Goal: Task Accomplishment & Management: Complete application form

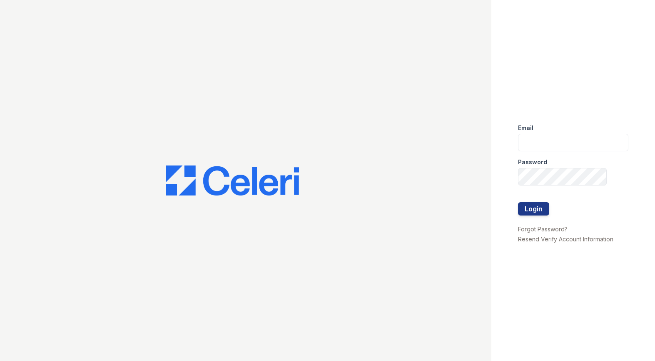
click at [549, 123] on div "Email" at bounding box center [573, 125] width 110 height 17
click at [552, 142] on input "email" at bounding box center [573, 142] width 110 height 17
type input "[EMAIL_ADDRESS][DOMAIN_NAME]"
click at [541, 205] on button "Login" at bounding box center [533, 208] width 31 height 13
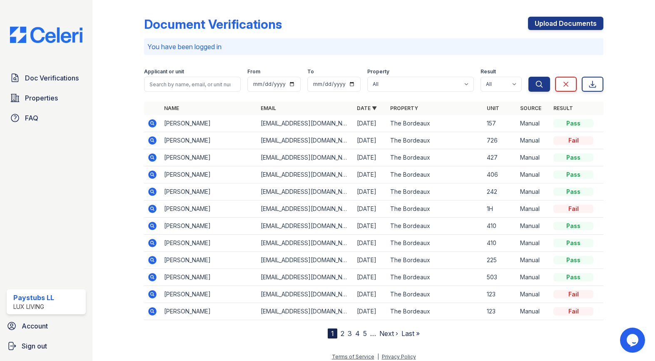
click at [30, 209] on div "Doc Verifications Properties FAQ Paystubs LL Lux Living Account Sign out" at bounding box center [46, 180] width 92 height 361
click at [584, 25] on link "Upload Documents" at bounding box center [565, 23] width 75 height 13
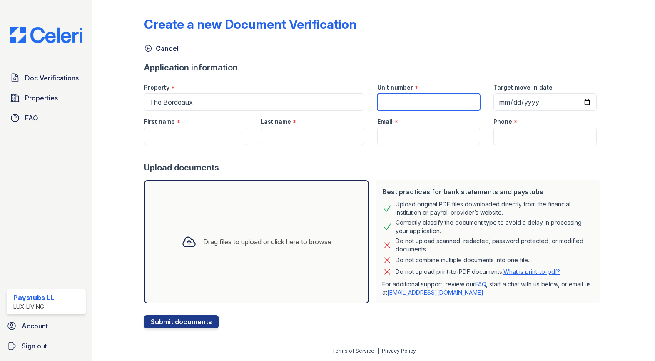
click at [407, 101] on input "Unit number" at bounding box center [428, 101] width 103 height 17
type input "411"
click at [524, 105] on input "Target move in date" at bounding box center [544, 101] width 103 height 17
click at [586, 100] on input "Target move in date" at bounding box center [544, 101] width 103 height 17
type input "2025-10-10"
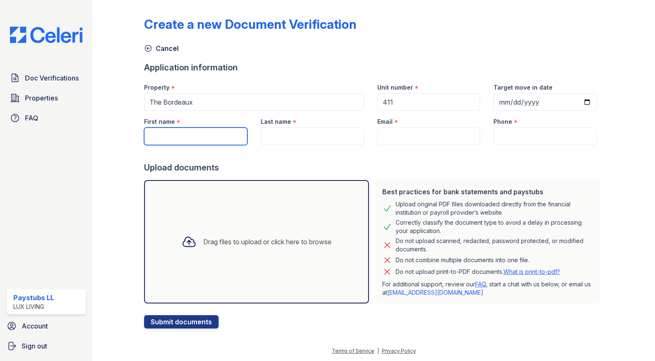
click at [194, 135] on input "First name" at bounding box center [195, 135] width 103 height 17
click at [223, 129] on input "First name" at bounding box center [195, 135] width 103 height 17
paste input "Claudia Clervaux"
click at [189, 139] on input "Claudia Clervaux" at bounding box center [195, 135] width 103 height 17
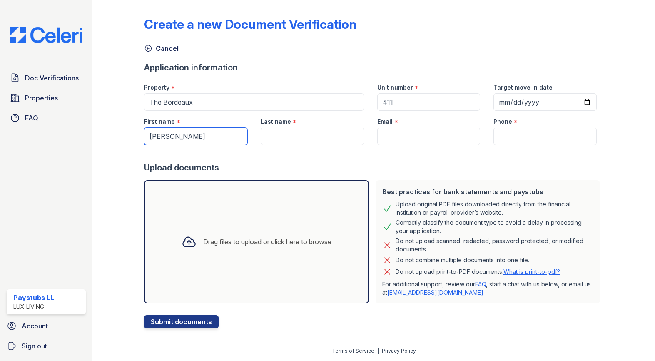
type input "Claudia"
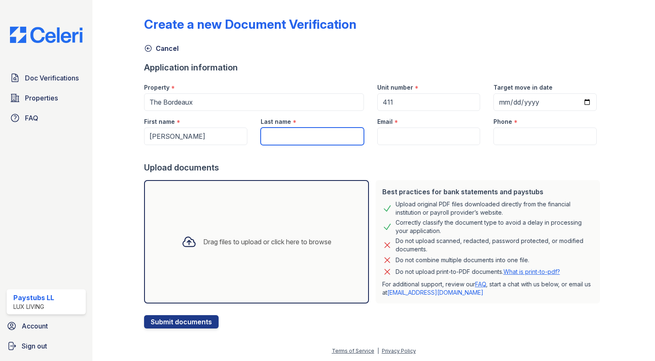
click at [295, 137] on input "Last name" at bounding box center [312, 135] width 103 height 17
paste input "Clervaux"
type input "Clervaux"
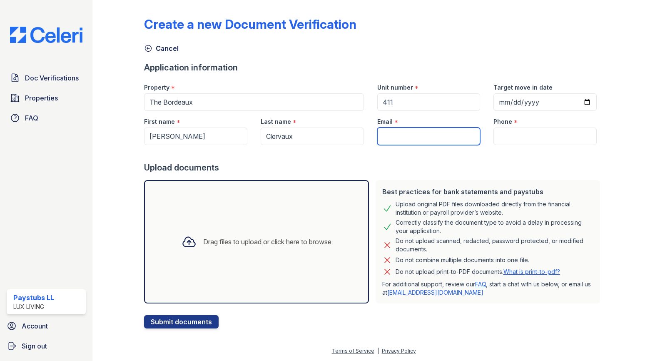
click at [408, 142] on input "Email" at bounding box center [428, 135] width 103 height 17
type input "leasing@stlcitywide.com"
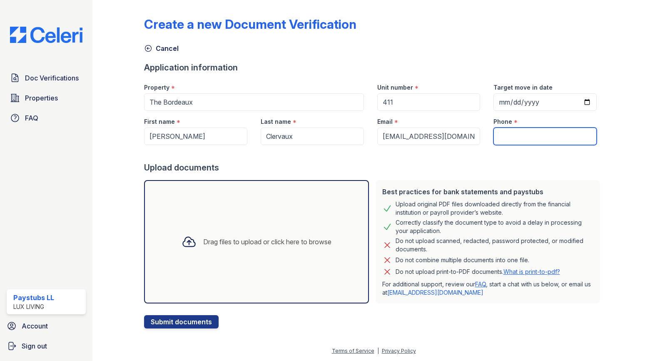
click at [527, 135] on input "Phone" at bounding box center [544, 135] width 103 height 17
type input "3145903998"
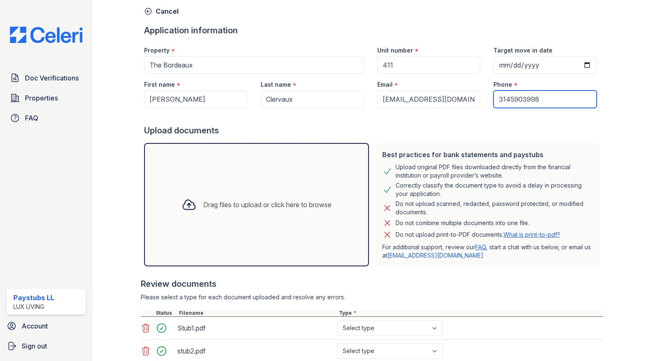
scroll to position [92, 0]
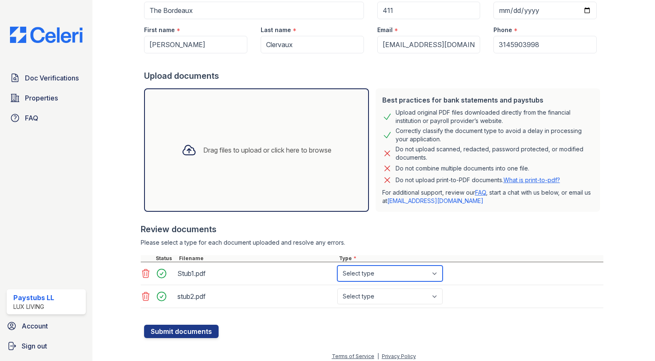
click at [383, 277] on select "Select type Paystub Bank Statement Offer Letter Tax Documents Benefit Award Let…" at bounding box center [389, 273] width 105 height 16
select select "paystub"
click at [337, 265] on select "Select type Paystub Bank Statement Offer Letter Tax Documents Benefit Award Let…" at bounding box center [389, 273] width 105 height 16
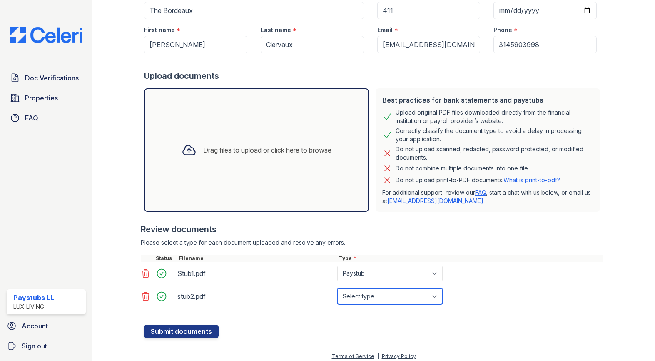
click at [364, 293] on select "Select type Paystub Bank Statement Offer Letter Tax Documents Benefit Award Let…" at bounding box center [389, 296] width 105 height 16
select select "paystub"
click at [337, 288] on select "Select type Paystub Bank Statement Offer Letter Tax Documents Benefit Award Let…" at bounding box center [389, 296] width 105 height 16
click at [179, 337] on button "Submit documents" at bounding box center [181, 330] width 75 height 13
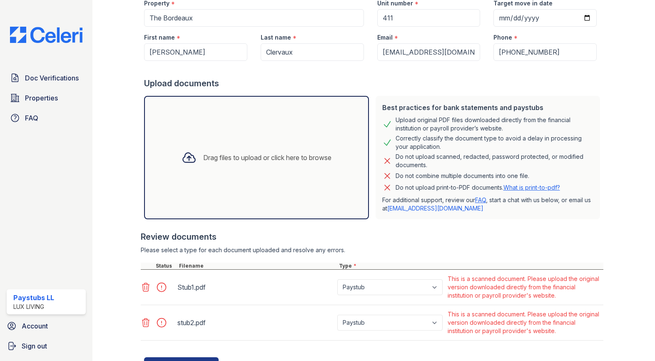
scroll to position [145, 0]
